Goal: Information Seeking & Learning: Learn about a topic

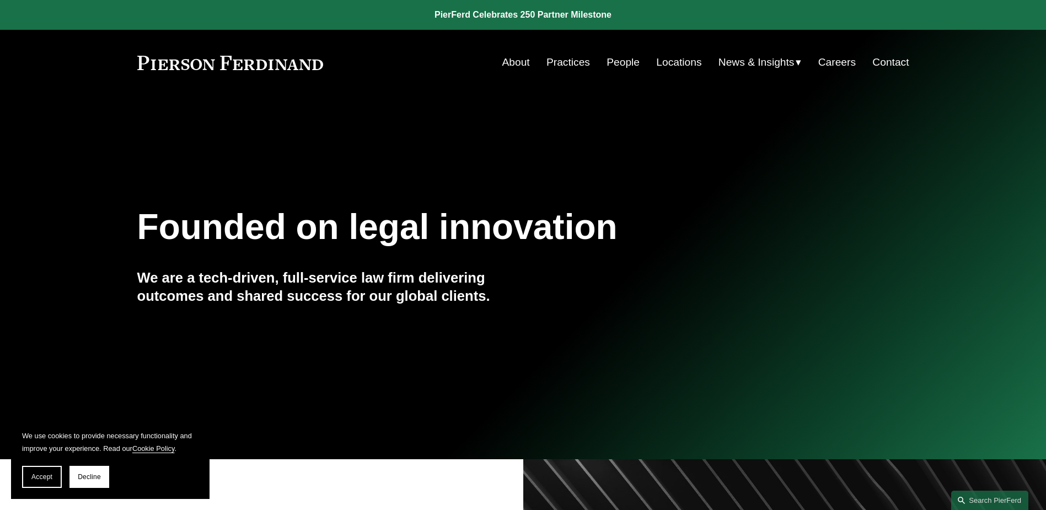
click at [515, 65] on link "People" at bounding box center [623, 62] width 33 height 21
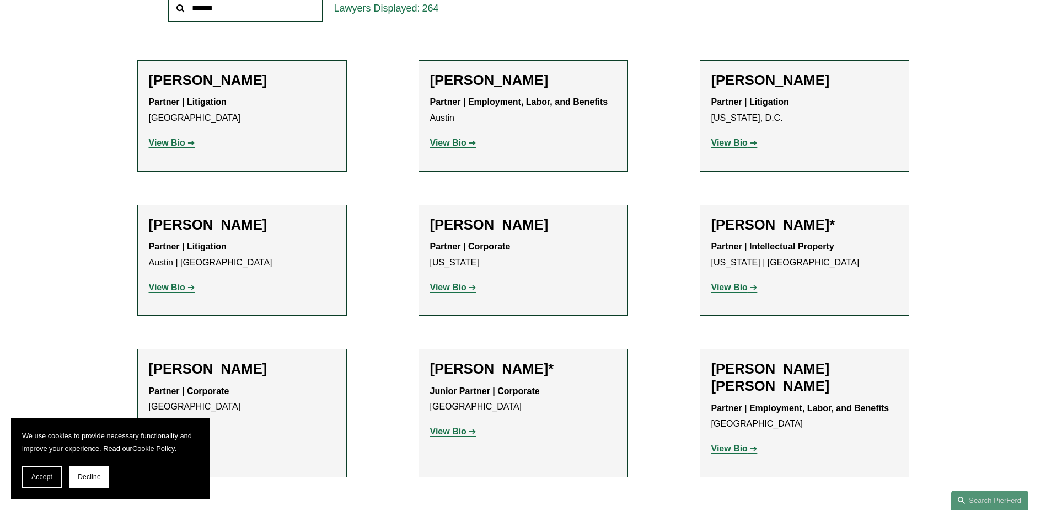
scroll to position [441, 0]
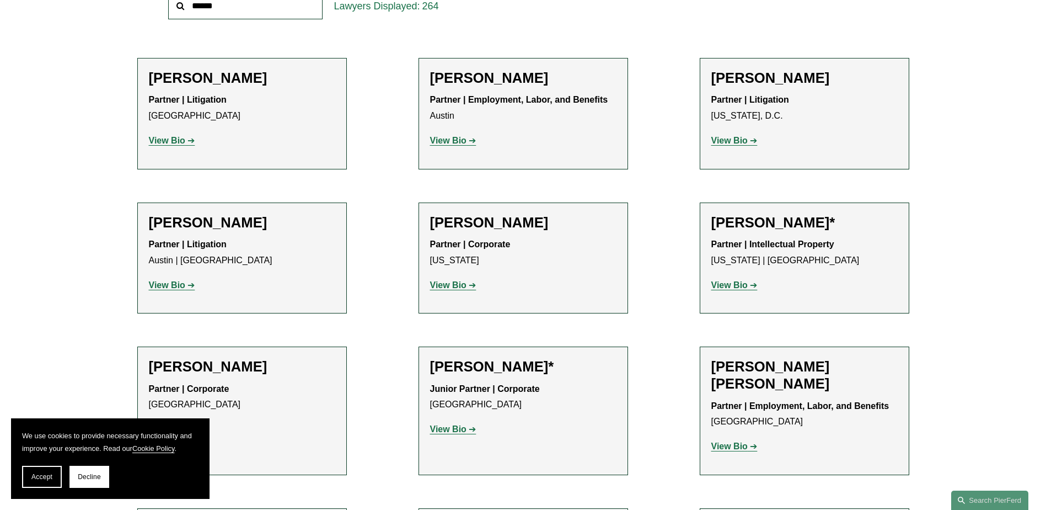
click at [176, 139] on strong "View Bio" at bounding box center [167, 140] width 36 height 9
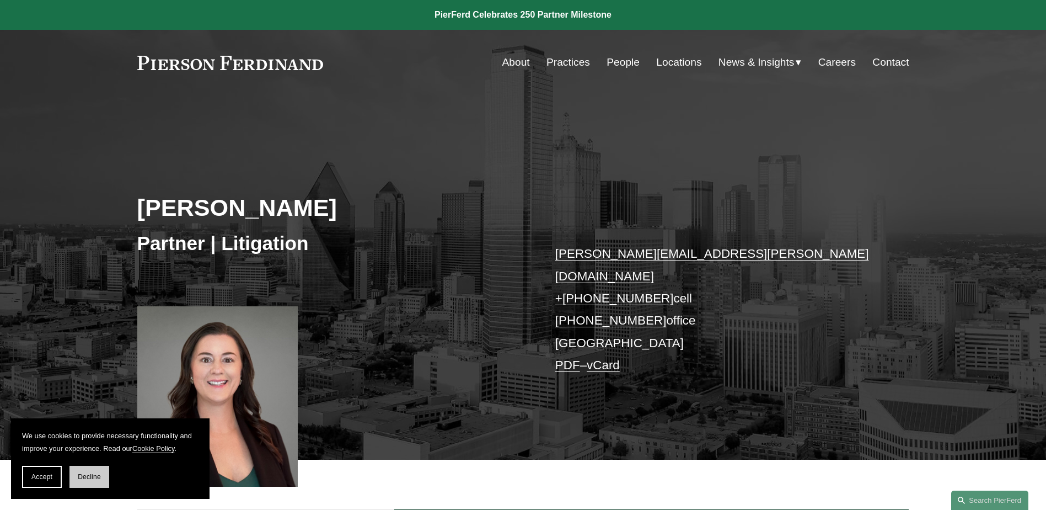
click at [100, 473] on span "Decline" at bounding box center [89, 477] width 23 height 8
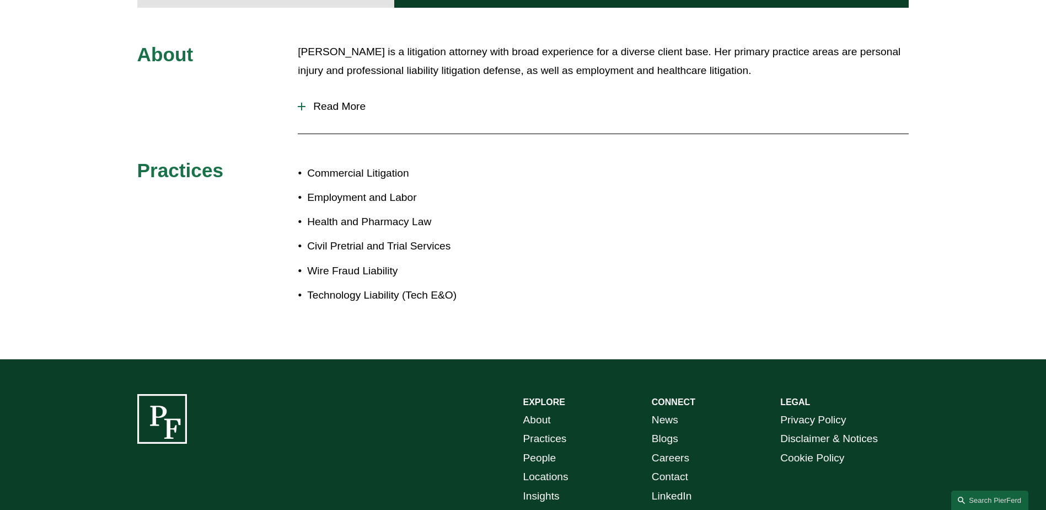
scroll to position [551, 0]
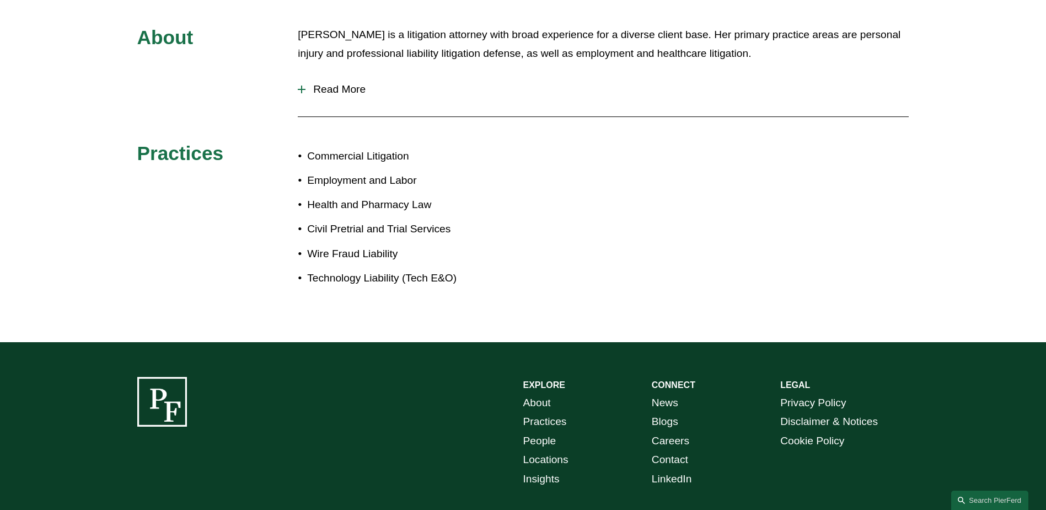
click at [303, 76] on button "Read More" at bounding box center [603, 89] width 611 height 29
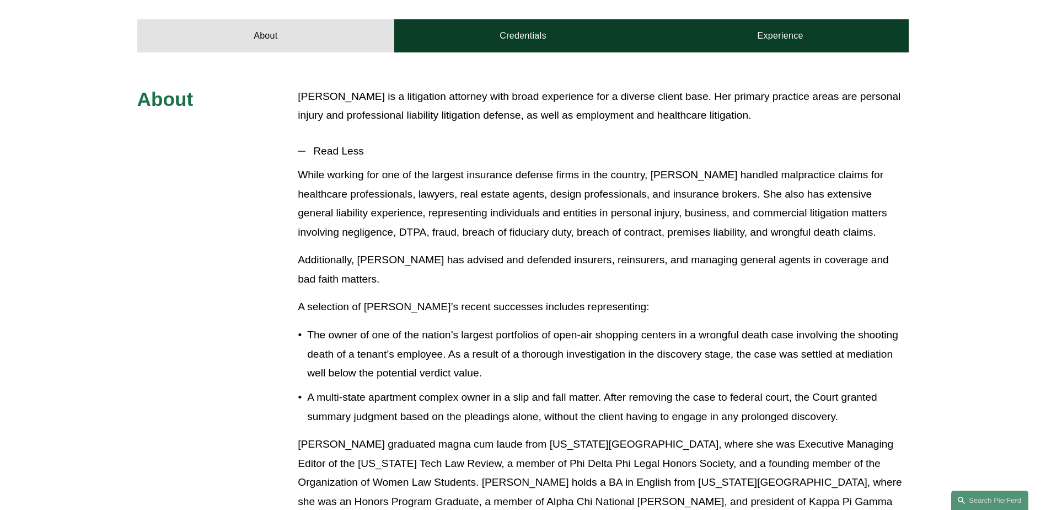
scroll to position [717, 0]
